Goal: Book appointment/travel/reservation

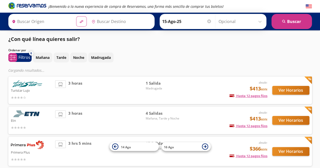
type input "Toluca, [GEOGRAPHIC_DATA]"
type input "Querétaro, Querétaro"
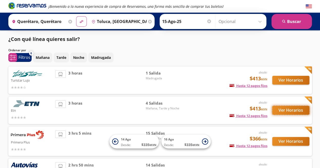
click at [291, 110] on button "Ver Horarios" at bounding box center [291, 110] width 37 height 9
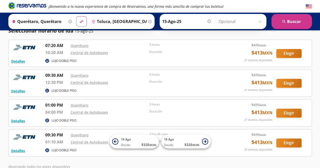
scroll to position [19, 0]
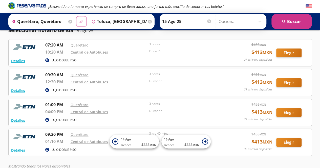
click at [191, 21] on input "15-Ago-25" at bounding box center [187, 21] width 50 height 13
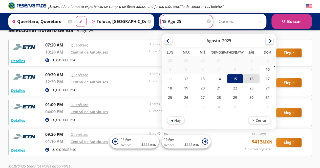
click at [248, 77] on div "16" at bounding box center [251, 78] width 16 height 9
type input "16-Ago-25"
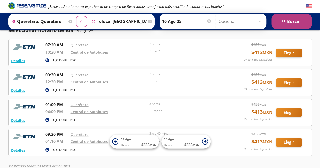
click at [284, 22] on icon "search" at bounding box center [284, 22] width 4 height 4
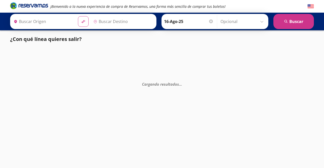
type input "Querétaro, Querétaro"
type input "Toluca, [GEOGRAPHIC_DATA]"
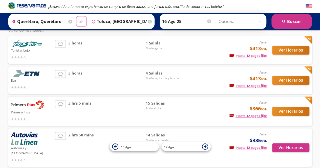
scroll to position [43, 0]
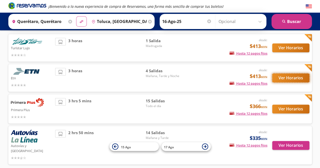
click at [286, 78] on button "Ver Horarios" at bounding box center [291, 78] width 37 height 9
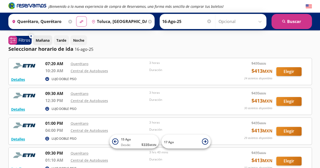
click at [43, 39] on p "Mañana" at bounding box center [43, 40] width 14 height 5
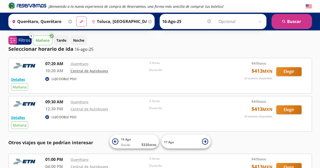
click at [95, 71] on link "Central de Autobuses" at bounding box center [89, 71] width 37 height 5
click at [18, 79] on button "Detalles" at bounding box center [18, 79] width 14 height 5
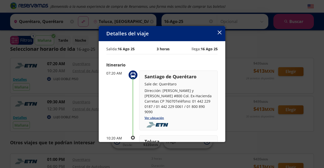
click at [222, 34] on div "Detalles del viaje" at bounding box center [162, 33] width 127 height 15
click at [220, 31] on icon "button" at bounding box center [220, 33] width 4 height 4
